Goal: Information Seeking & Learning: Understand process/instructions

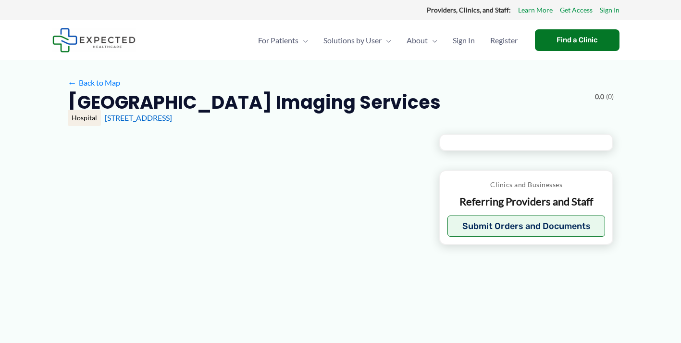
type input "**********"
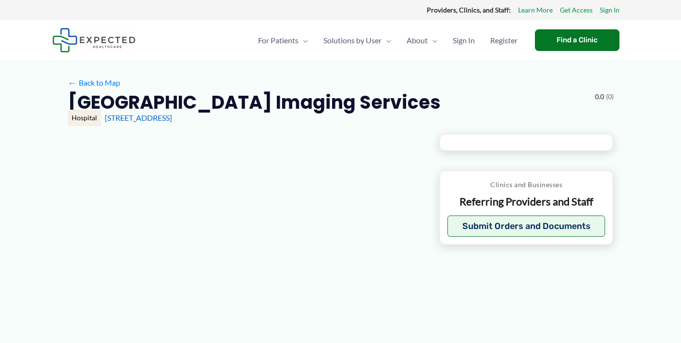
type input "**********"
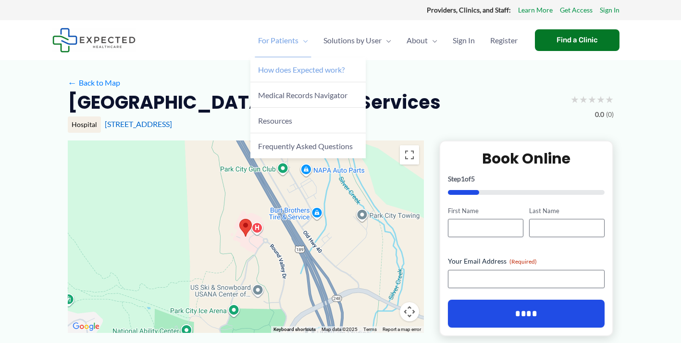
click at [294, 72] on span "How does Expected work?" at bounding box center [301, 69] width 87 height 9
